Goal: Find specific page/section: Find specific page/section

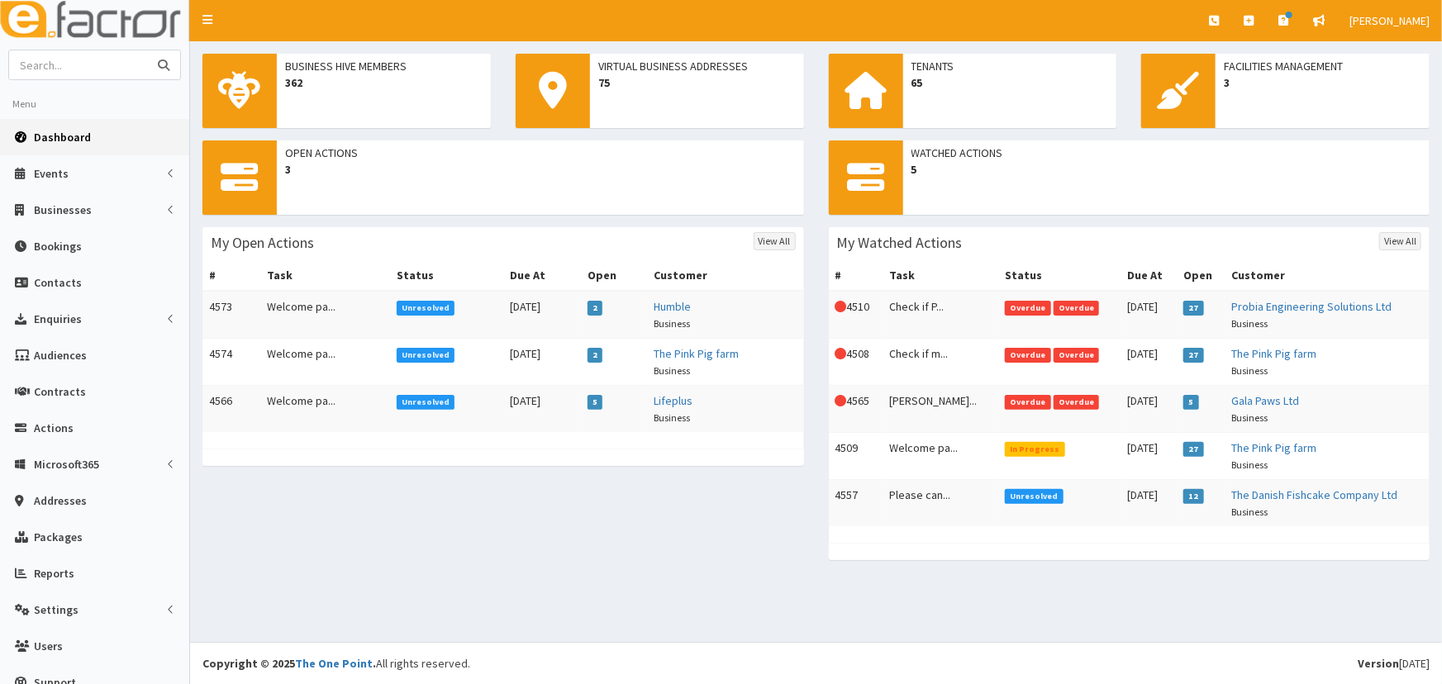
click at [99, 70] on input "text" at bounding box center [78, 64] width 139 height 29
type input "william street motor"
click at [147, 50] on button "submit" at bounding box center [163, 64] width 33 height 29
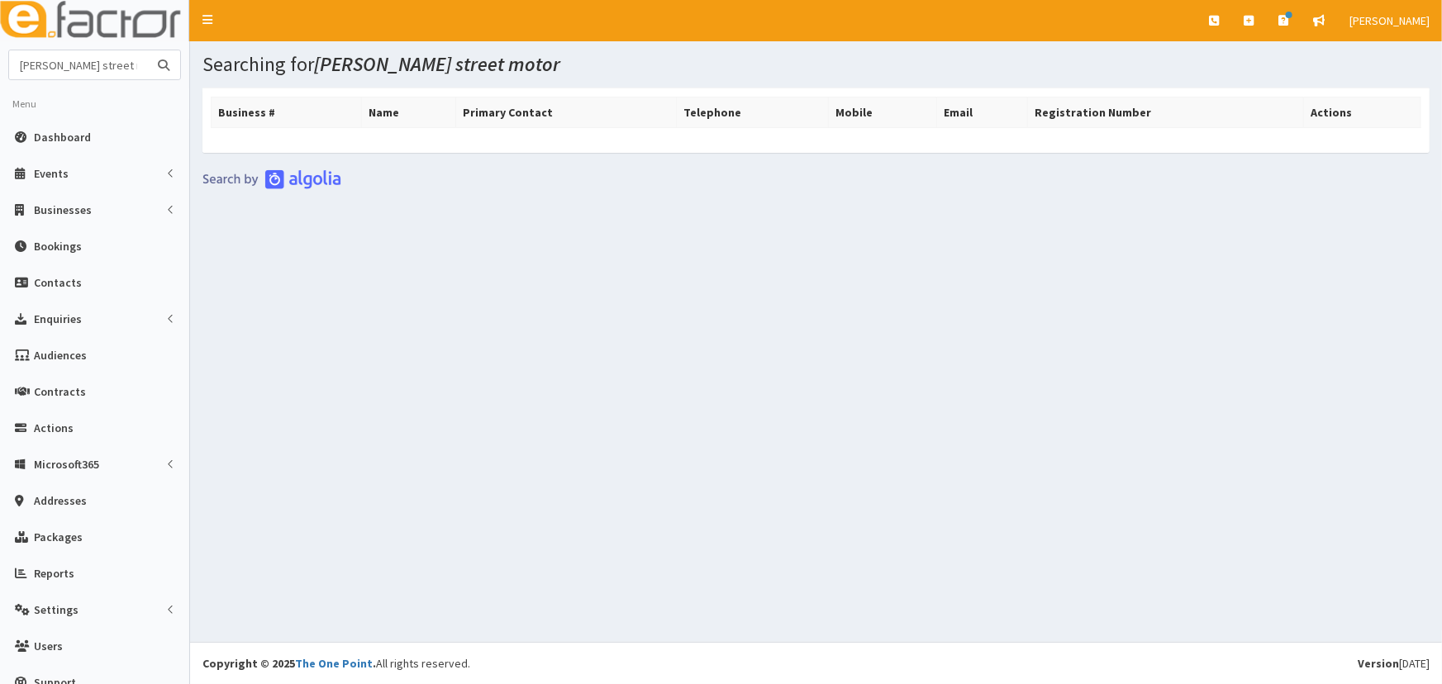
drag, startPoint x: 144, startPoint y: 68, endPoint x: 57, endPoint y: 74, distance: 87.0
click at [57, 74] on input "william street motor" at bounding box center [78, 64] width 139 height 29
type input "[PERSON_NAME]"
click at [147, 50] on button "submit" at bounding box center [163, 64] width 33 height 29
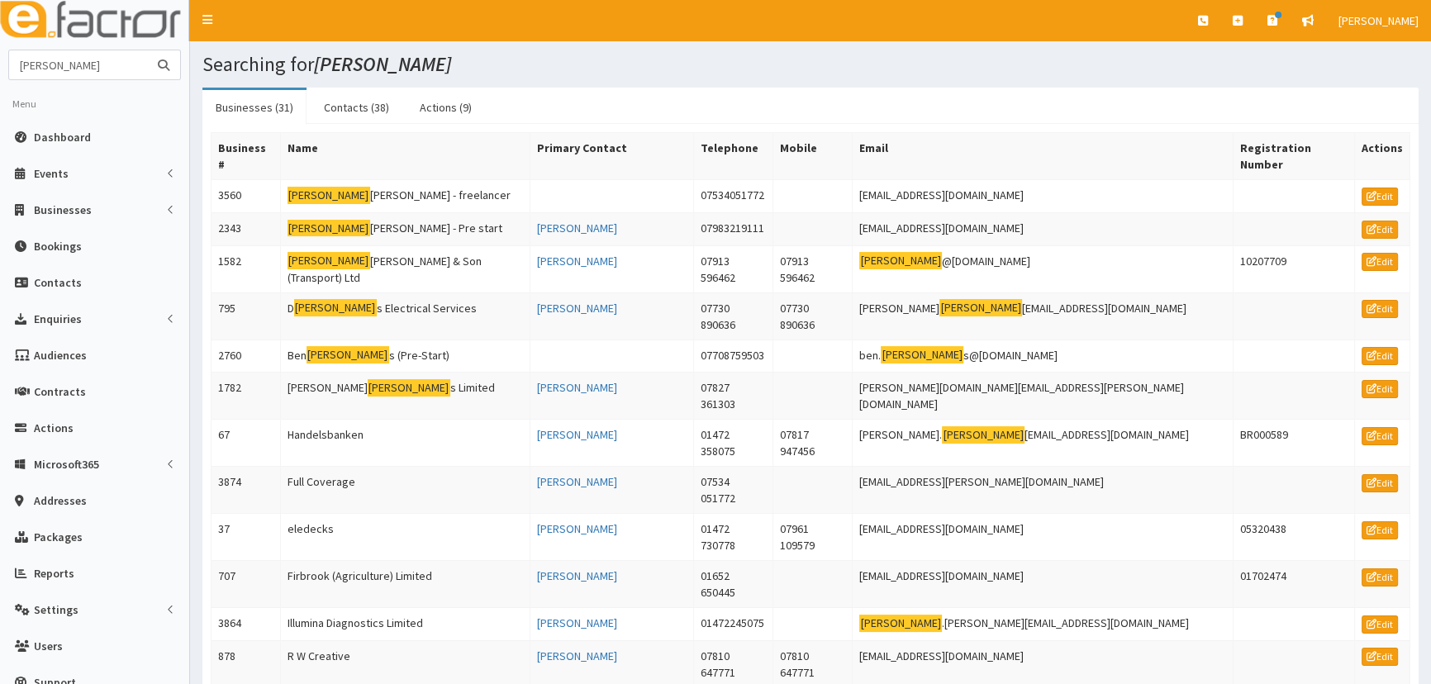
type input "William"
click at [181, 67] on section "William Menu Dashboard Events Events Campaigns" at bounding box center [94, 379] width 189 height 659
click at [165, 63] on icon "submit" at bounding box center [164, 65] width 12 height 12
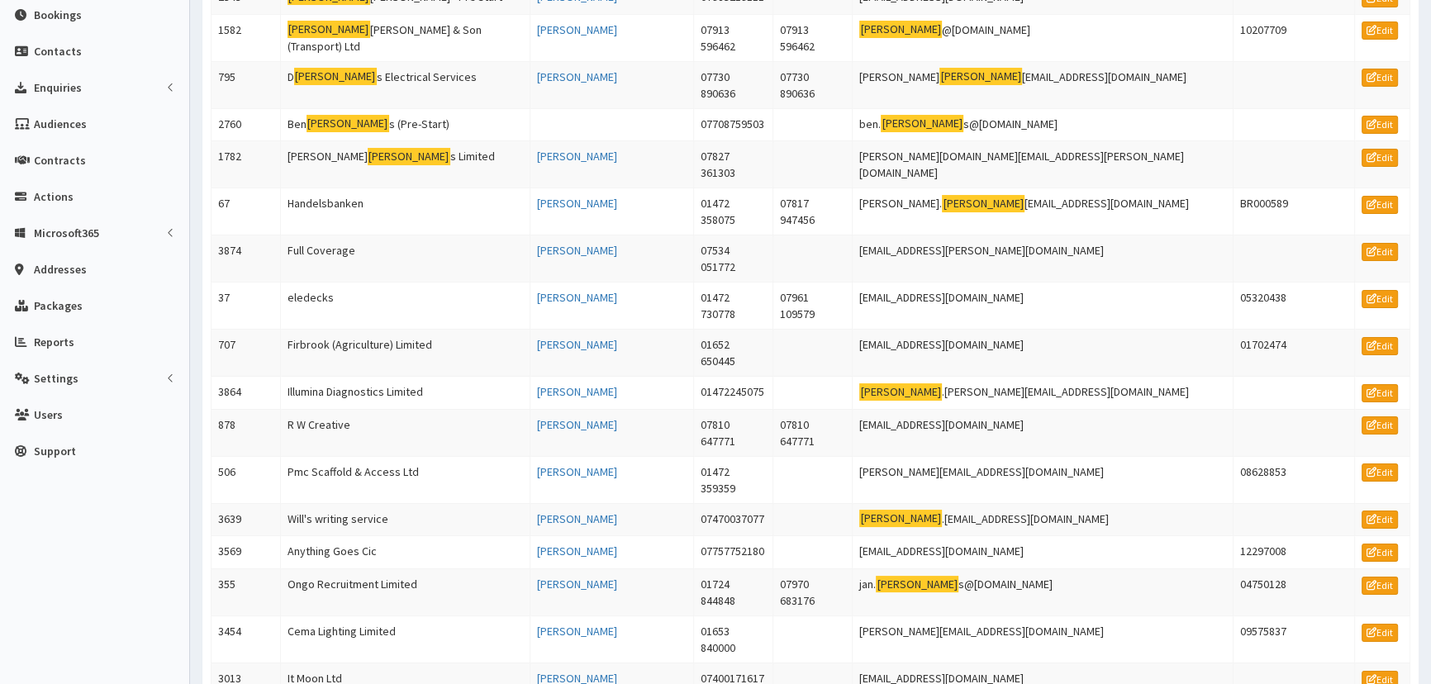
scroll to position [525, 0]
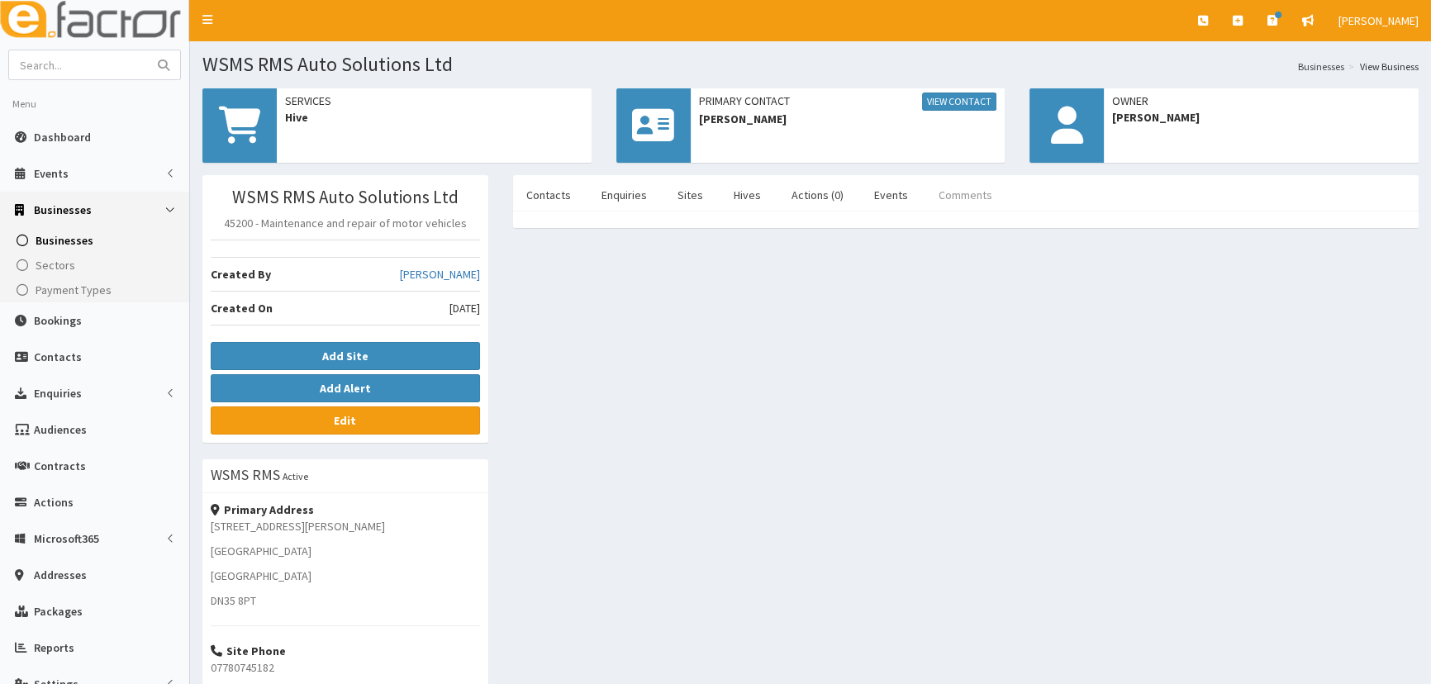
click at [949, 195] on link "Comments" at bounding box center [965, 195] width 80 height 35
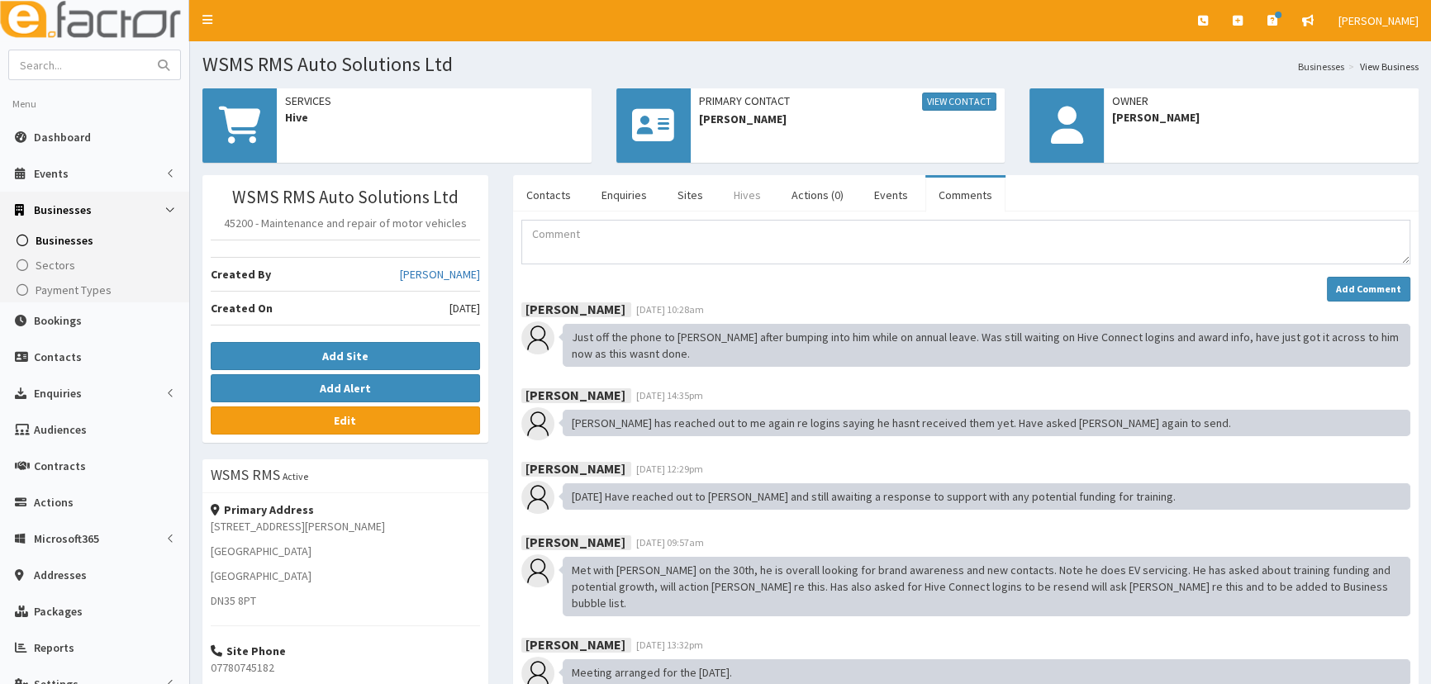
drag, startPoint x: 748, startPoint y: 213, endPoint x: 750, endPoint y: 205, distance: 8.4
click at [750, 207] on div "Contacts Enquiries Sites Hives Actions (0) Events Comments Name Contact Type Ph…" at bounding box center [966, 525] width 906 height 700
drag, startPoint x: 729, startPoint y: 169, endPoint x: 746, endPoint y: 200, distance: 35.1
click at [726, 173] on div "Primary Contact View Contact [PERSON_NAME]" at bounding box center [811, 131] width 414 height 87
click at [748, 202] on link "Hives" at bounding box center [747, 195] width 54 height 35
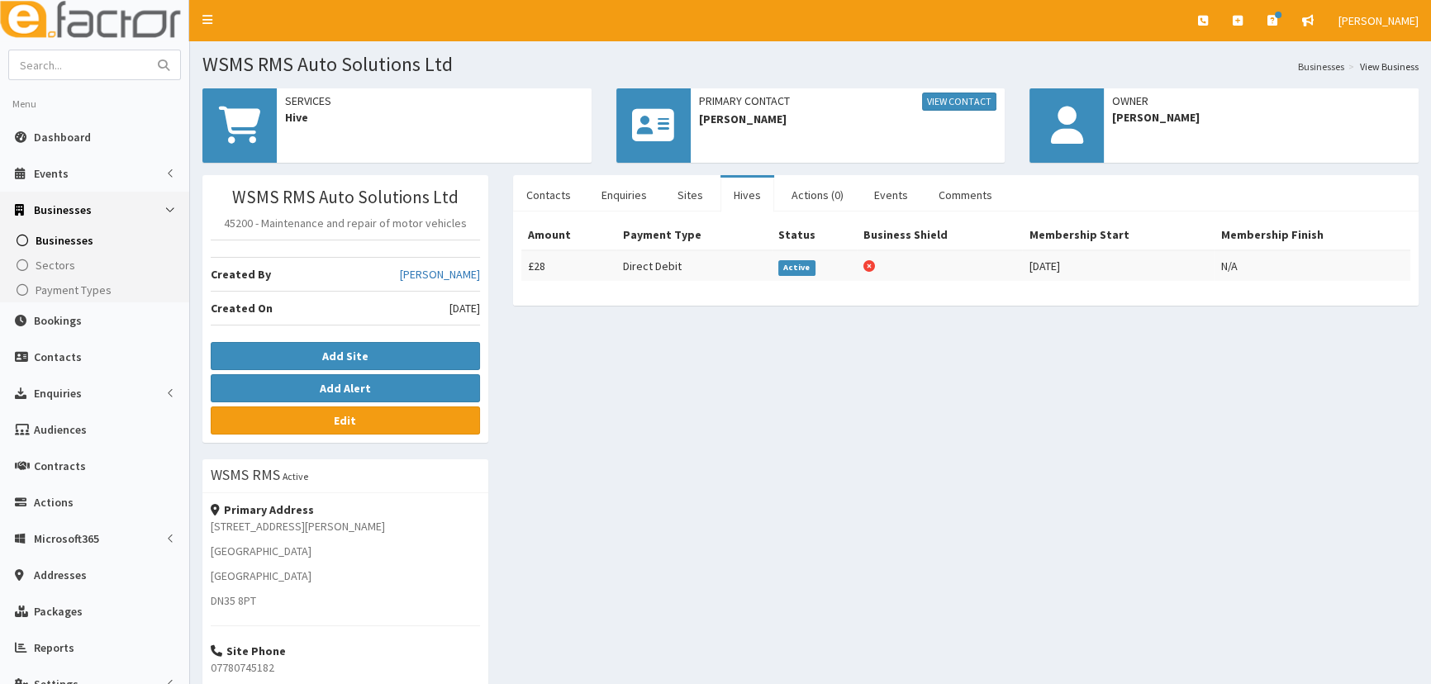
click at [915, 409] on div "WSMS RMS Auto Solutions Ltd 45200 - Maintenance and repair of motor vehicles Cr…" at bounding box center [810, 533] width 1241 height 717
